Goal: Task Accomplishment & Management: Manage account settings

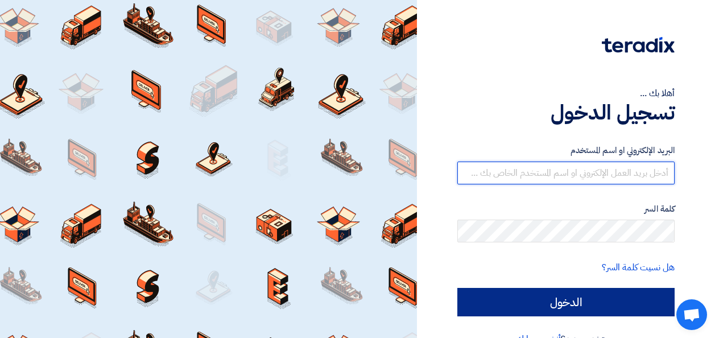
type input "[EMAIL_ADDRESS][DOMAIN_NAME]"
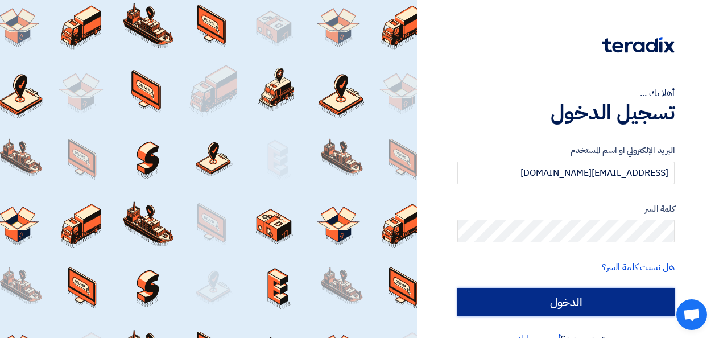
click at [550, 301] on input "الدخول" at bounding box center [565, 302] width 217 height 28
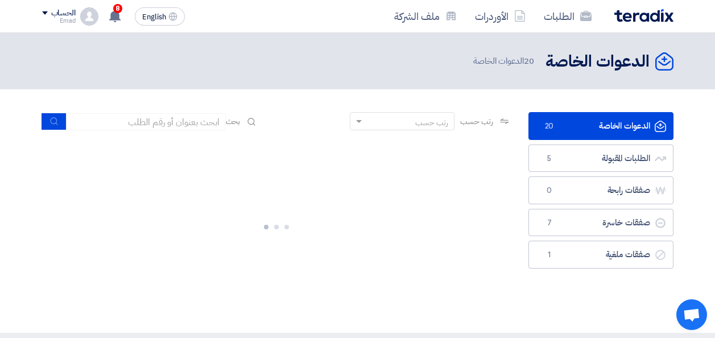
click at [423, 199] on div at bounding box center [276, 224] width 469 height 171
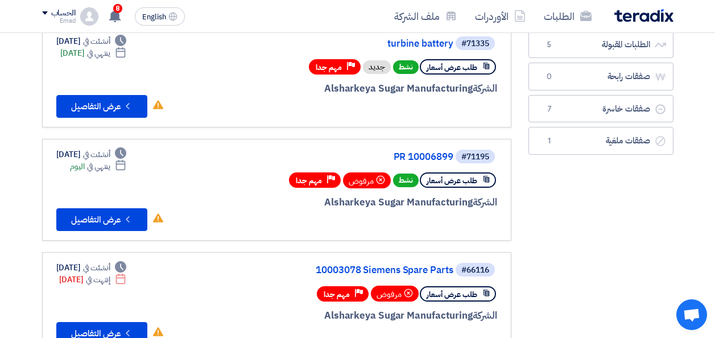
scroll to position [57, 0]
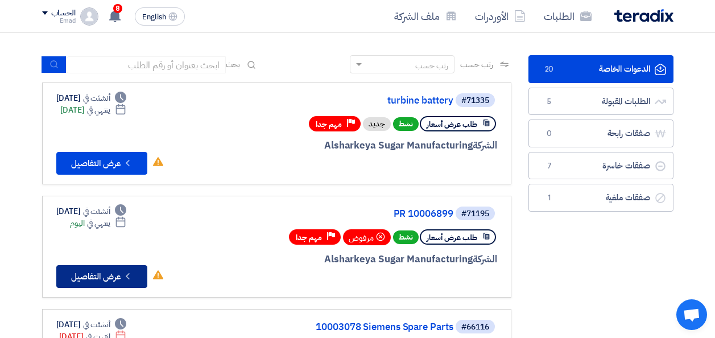
click at [100, 275] on button "Check details عرض التفاصيل" at bounding box center [101, 276] width 91 height 23
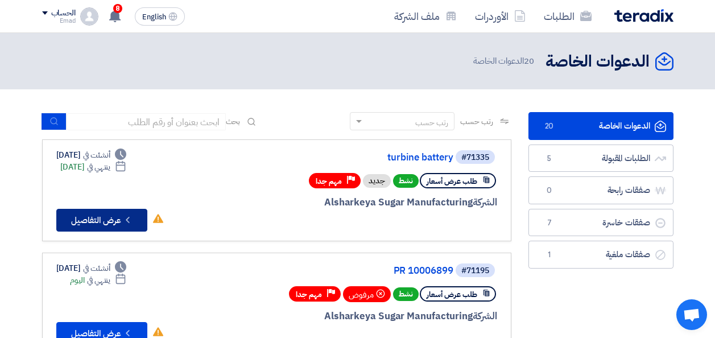
click at [102, 218] on button "Check details عرض التفاصيل" at bounding box center [101, 220] width 91 height 23
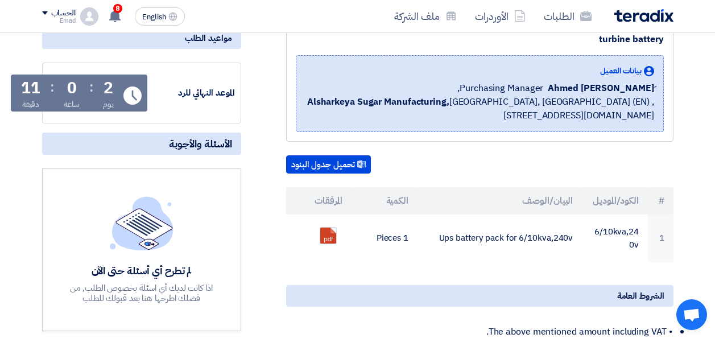
scroll to position [171, 0]
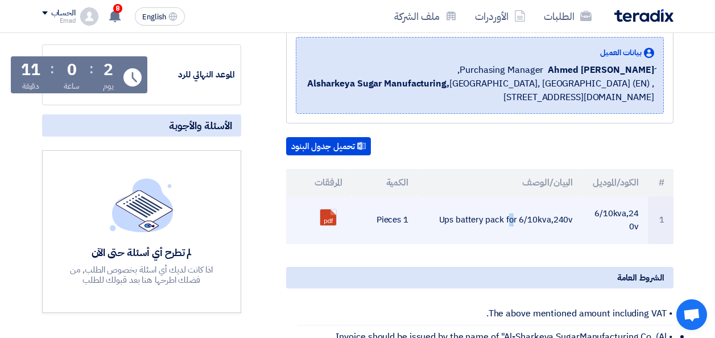
drag, startPoint x: 444, startPoint y: 218, endPoint x: 453, endPoint y: 220, distance: 9.4
click at [453, 220] on td "Ups battery pack for 6/10kva,240v" at bounding box center [500, 220] width 164 height 48
drag, startPoint x: 453, startPoint y: 220, endPoint x: 442, endPoint y: 218, distance: 11.0
click at [442, 218] on td "Ups battery pack for 6/10kva,240v" at bounding box center [500, 220] width 164 height 48
drag, startPoint x: 442, startPoint y: 218, endPoint x: 581, endPoint y: 221, distance: 138.8
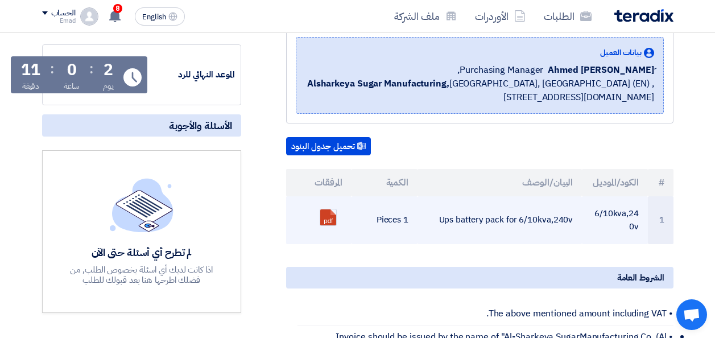
click at [581, 221] on td "Ups battery pack for 6/10kva,240v" at bounding box center [500, 220] width 164 height 48
drag, startPoint x: 581, startPoint y: 221, endPoint x: 551, endPoint y: 220, distance: 30.2
copy td "Ups battery pack for 6/10kva,240v"
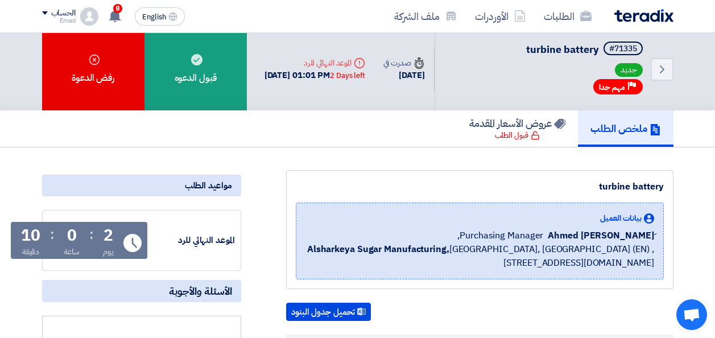
scroll to position [0, 0]
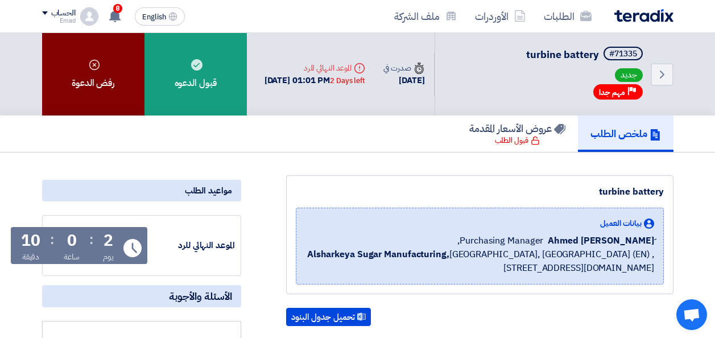
click at [85, 84] on div "رفض الدعوة" at bounding box center [93, 74] width 102 height 82
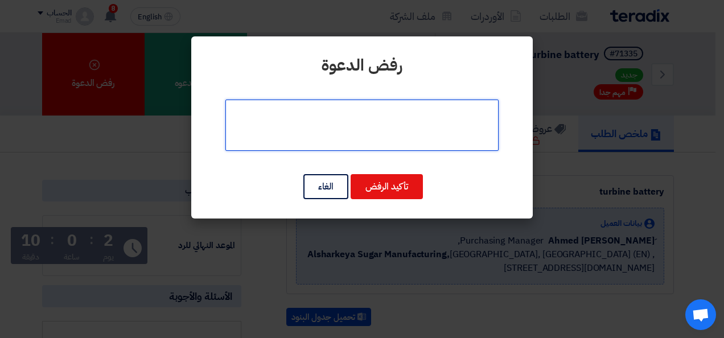
click at [396, 123] on textarea at bounding box center [361, 125] width 273 height 51
type textarea "خارج النشاط"
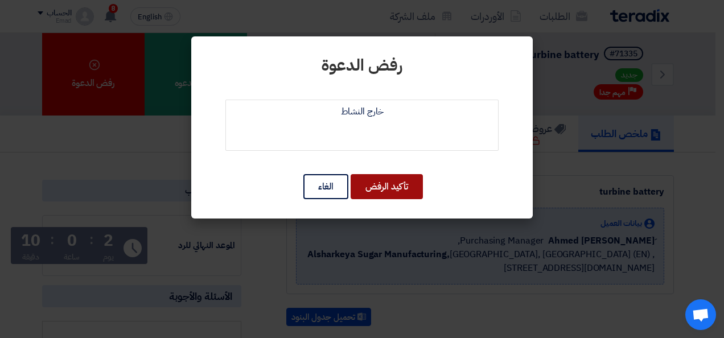
click at [386, 189] on button "تأكيد الرفض" at bounding box center [386, 186] width 72 height 25
